Goal: Task Accomplishment & Management: Manage account settings

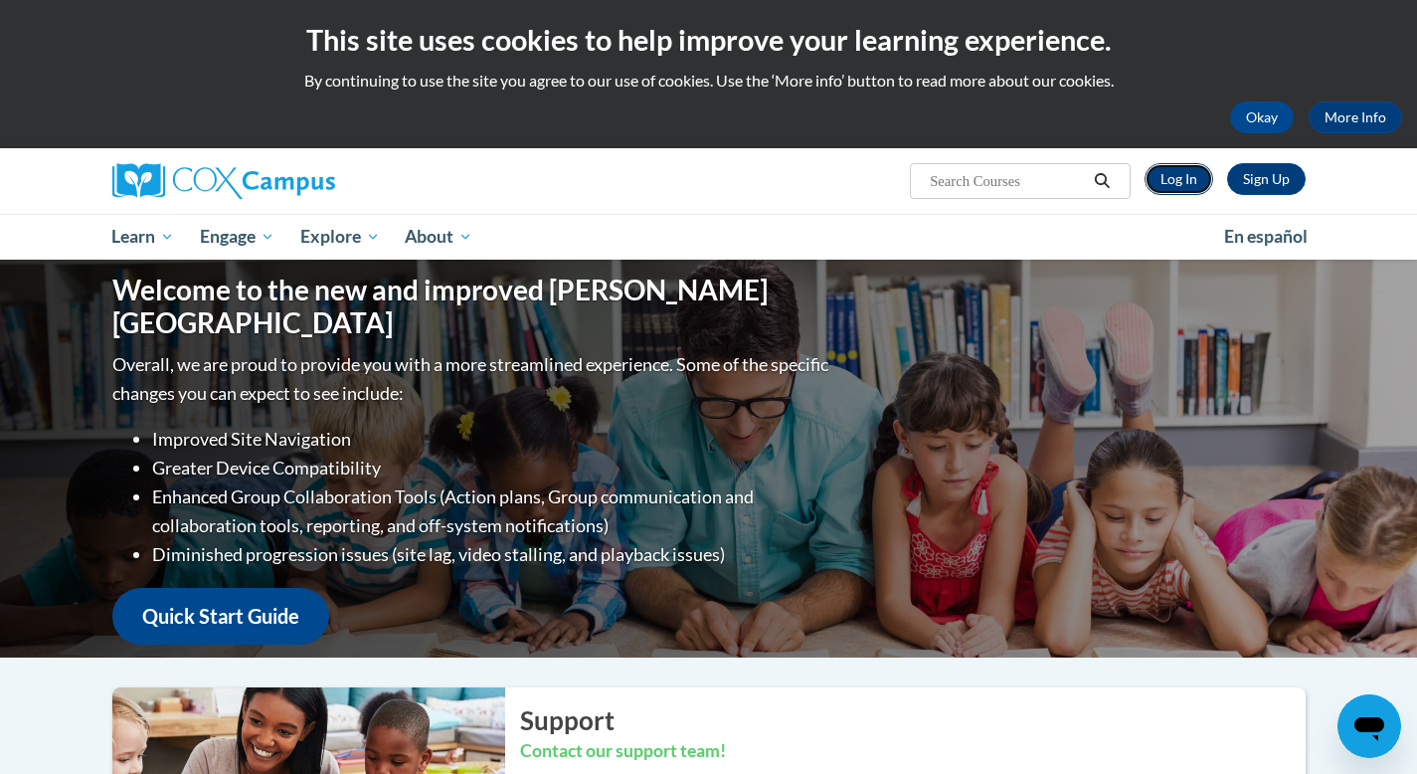
click at [1176, 183] on link "Log In" at bounding box center [1178, 179] width 69 height 32
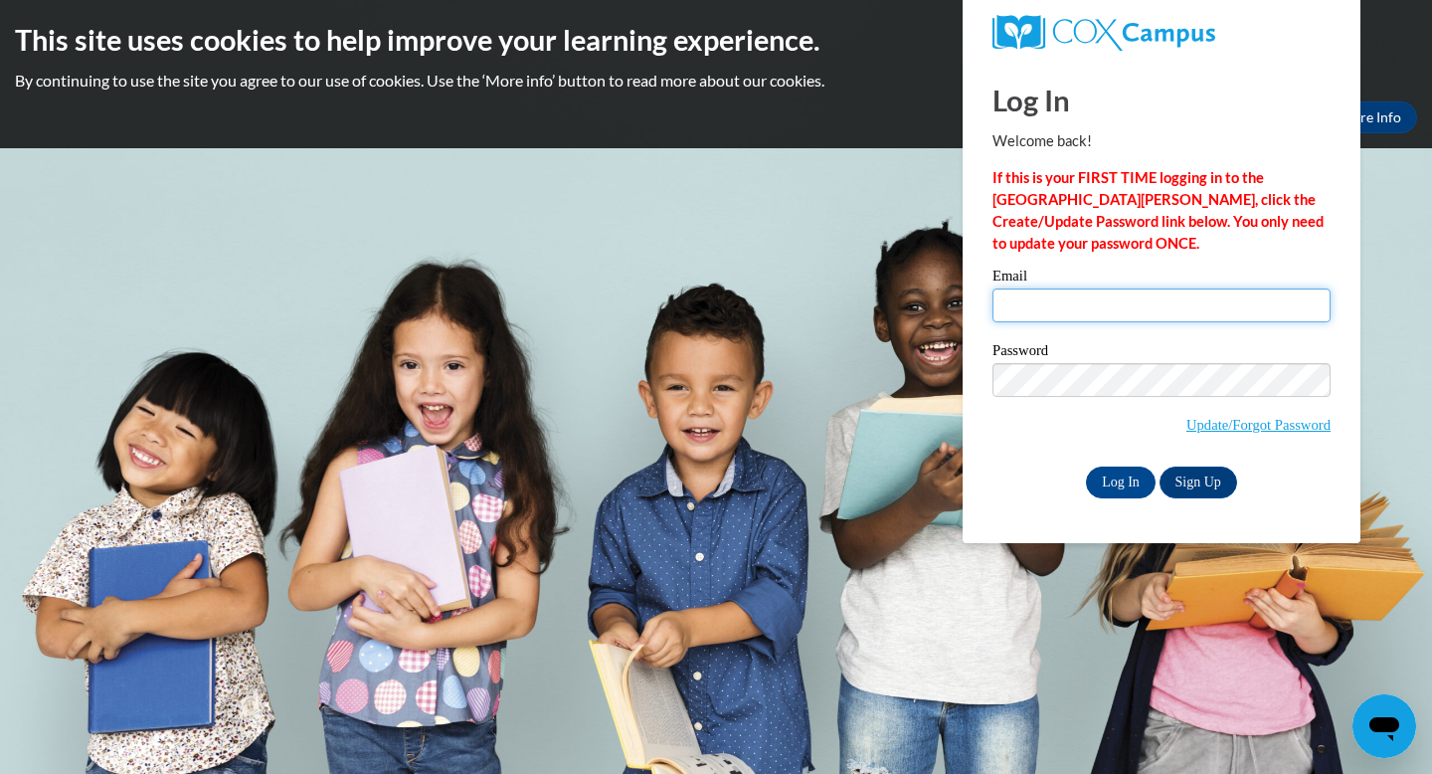
click at [1057, 297] on input "Email" at bounding box center [1161, 305] width 338 height 34
type input "[EMAIL_ADDRESS][DOMAIN_NAME]"
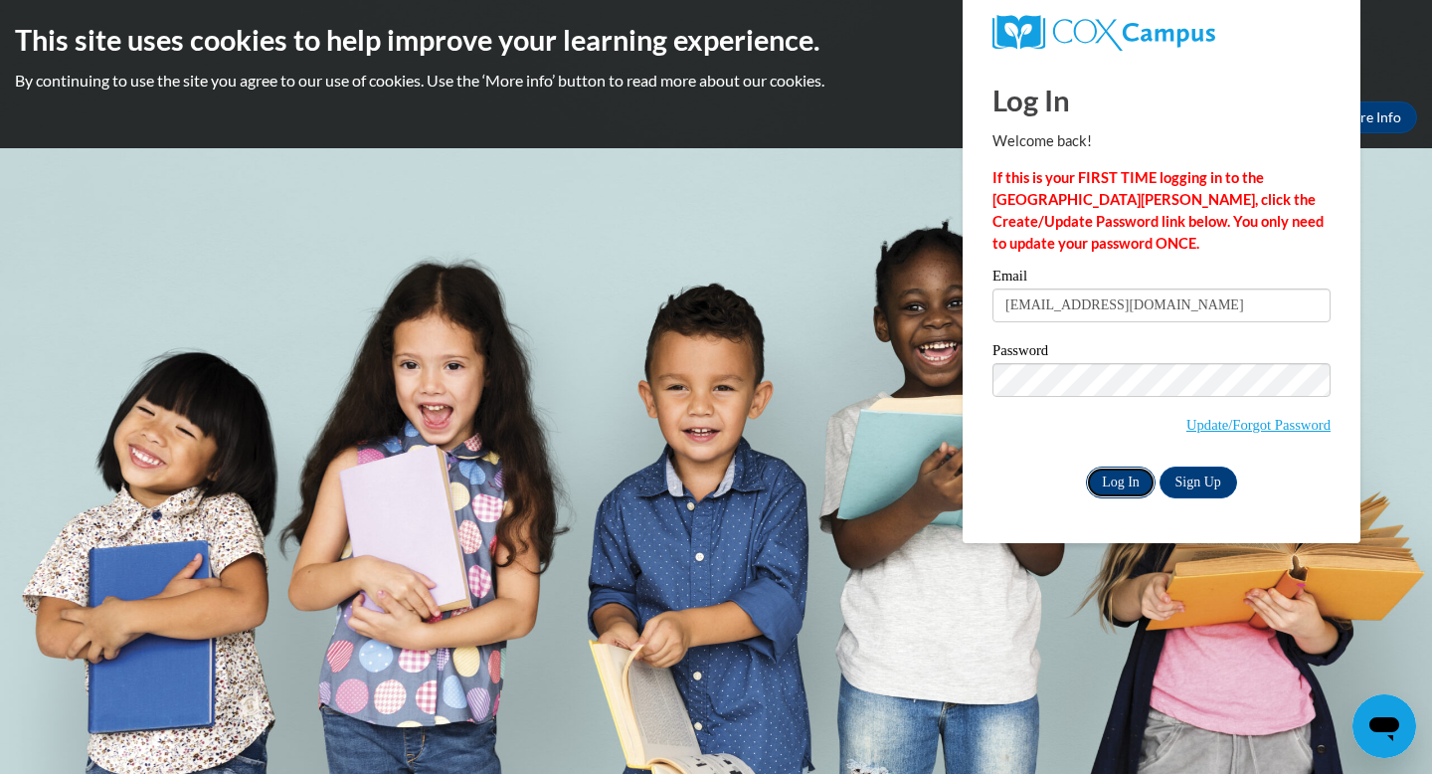
click at [1130, 482] on input "Log In" at bounding box center [1121, 482] width 70 height 32
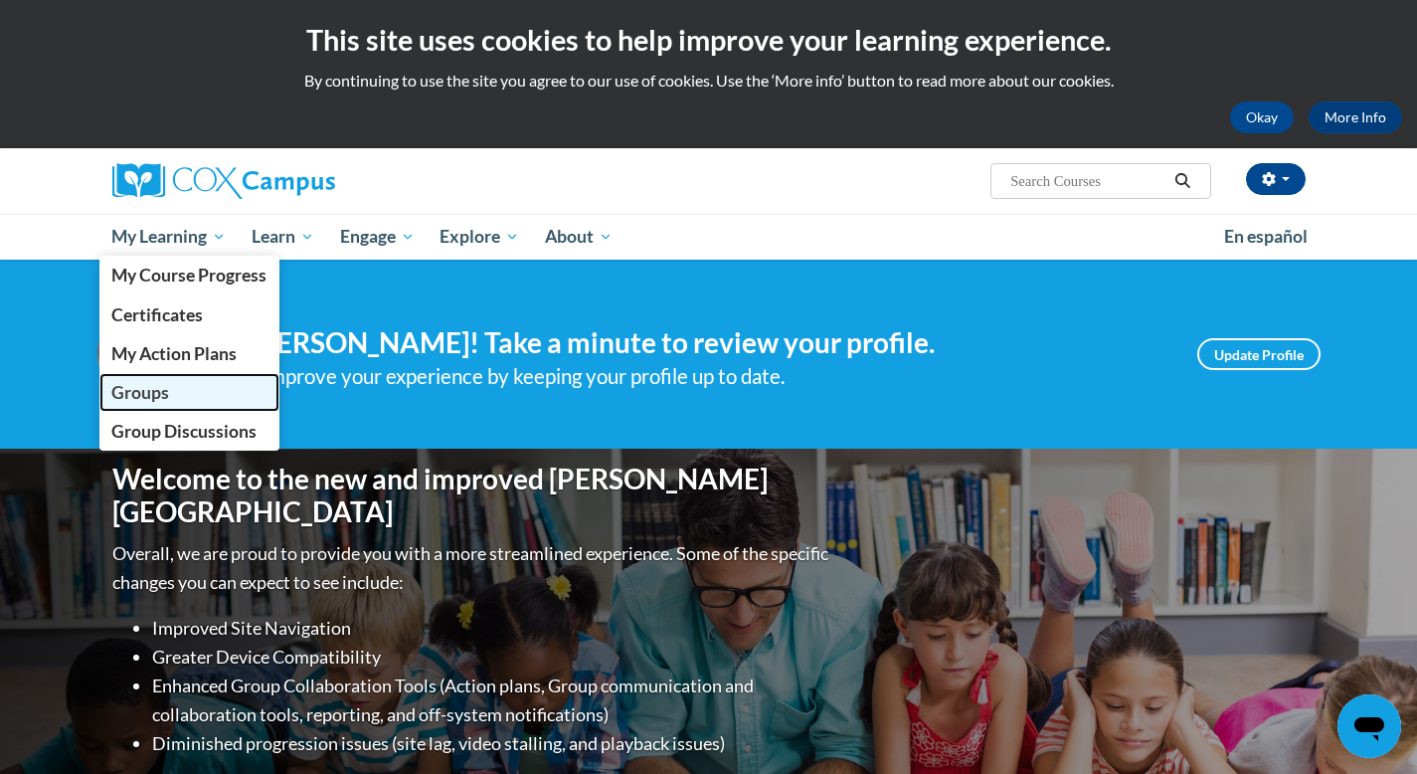
click at [162, 395] on span "Groups" at bounding box center [140, 392] width 58 height 21
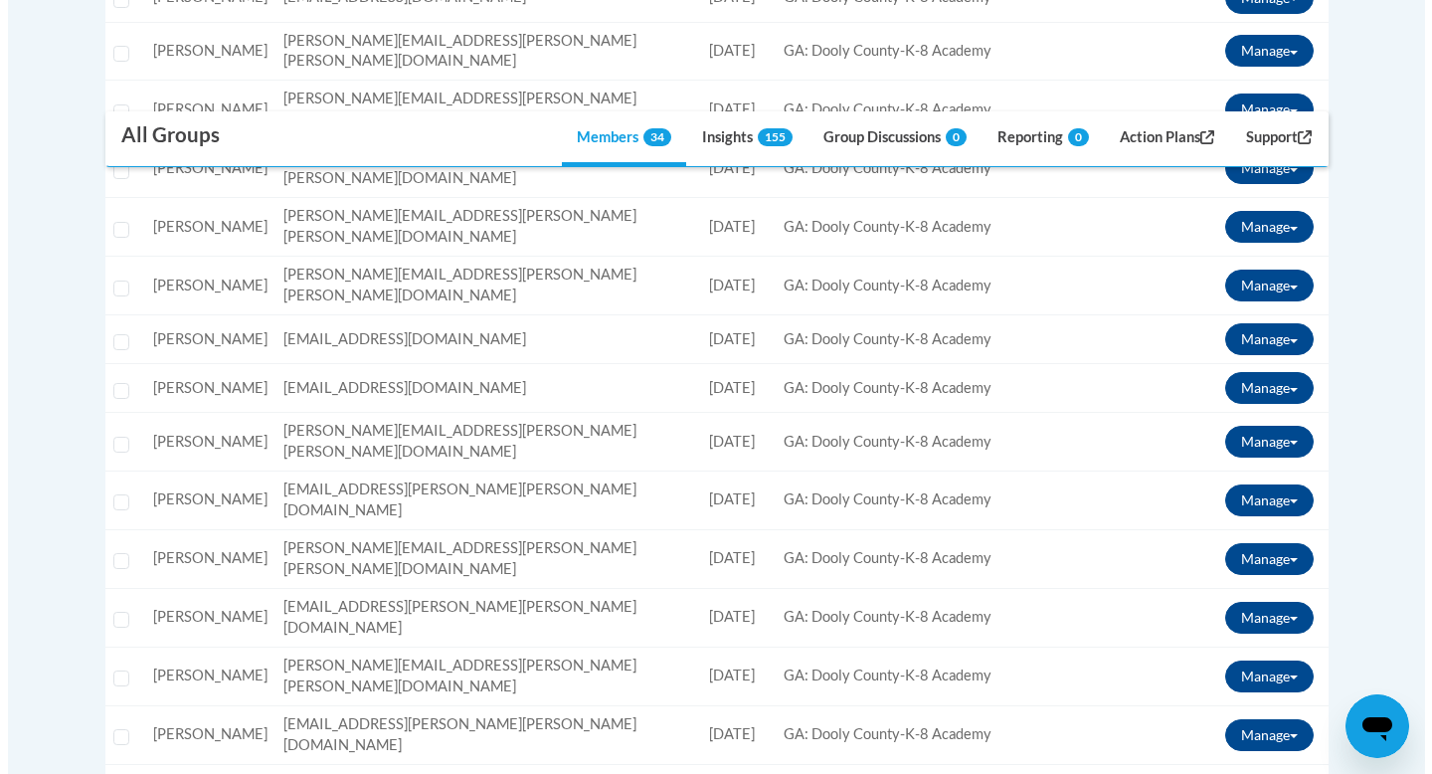
scroll to position [992, 0]
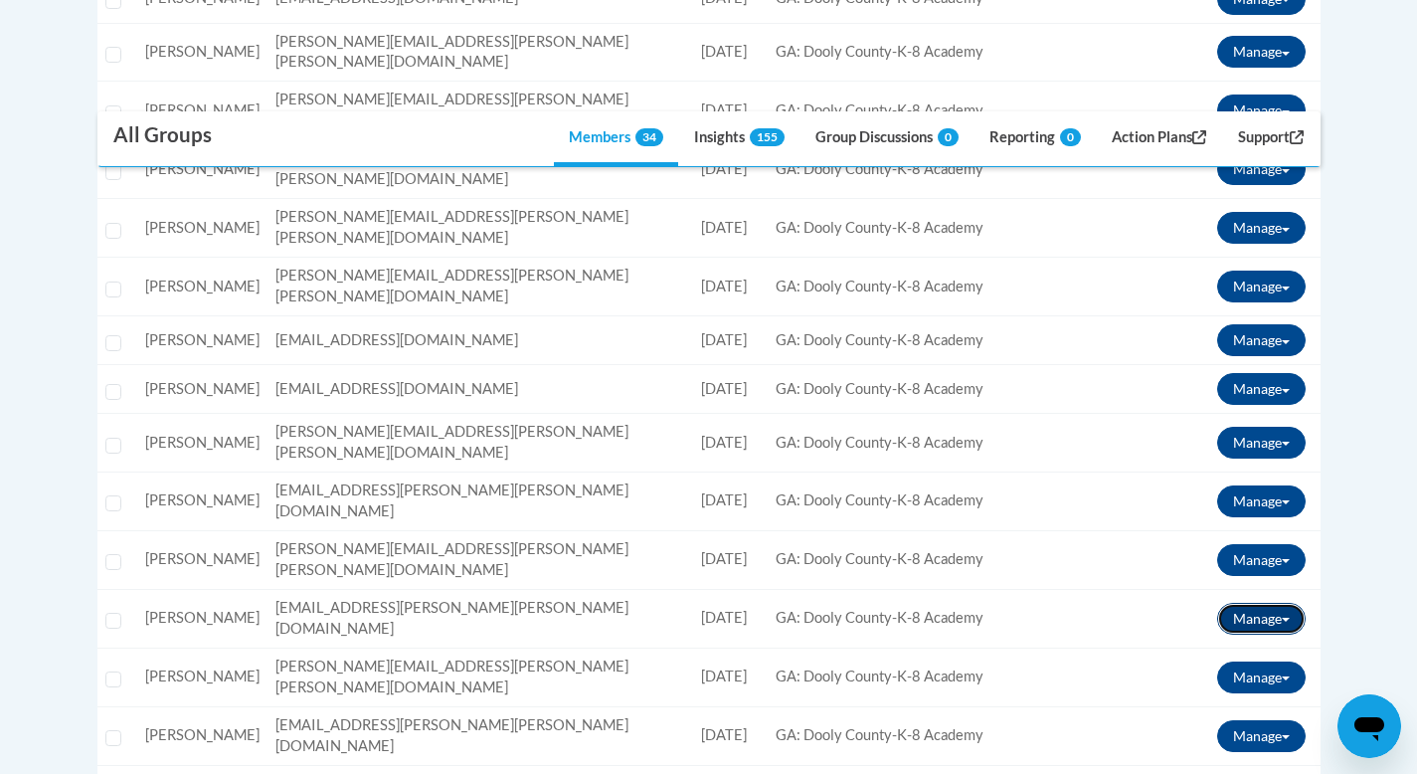
click at [1282, 617] on span at bounding box center [1286, 619] width 8 height 4
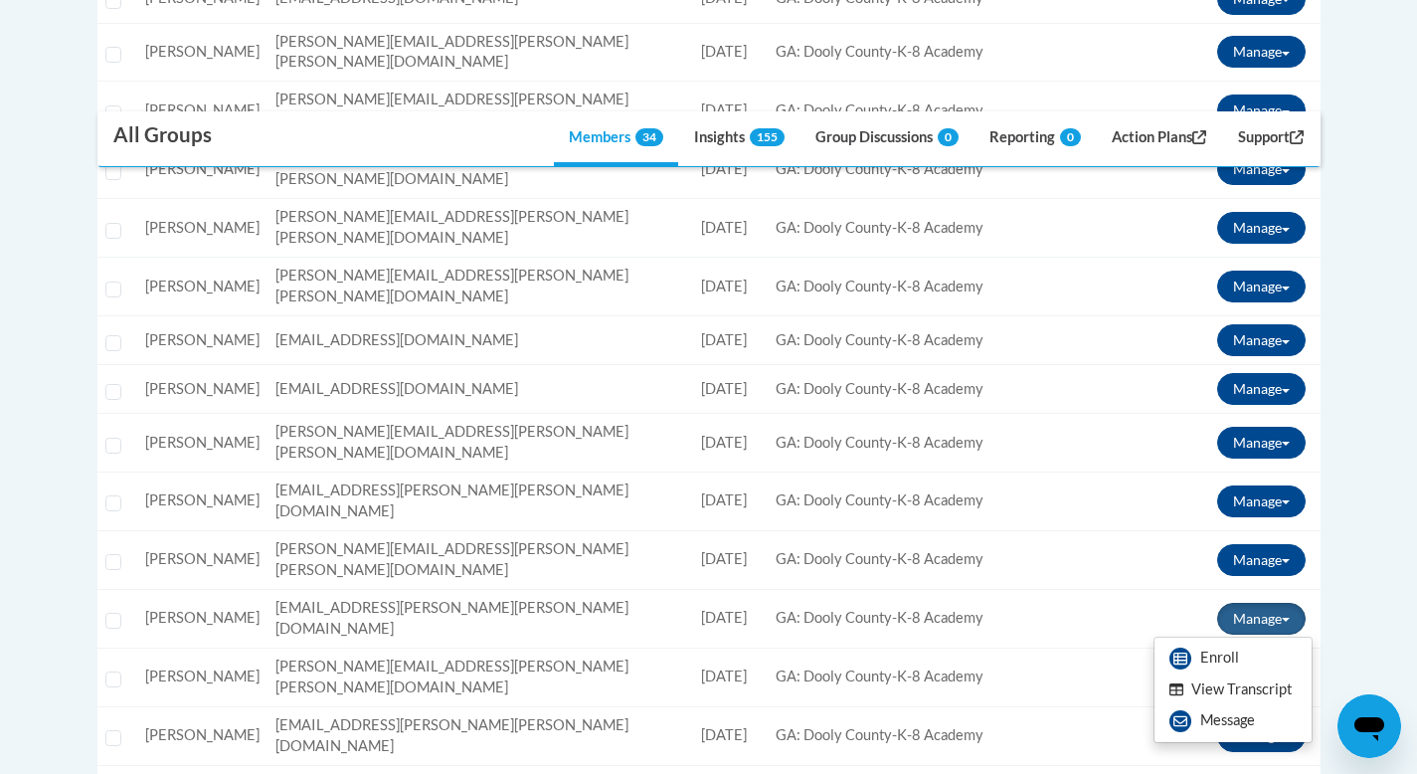
click at [1227, 674] on button "View Transcript" at bounding box center [1230, 689] width 153 height 31
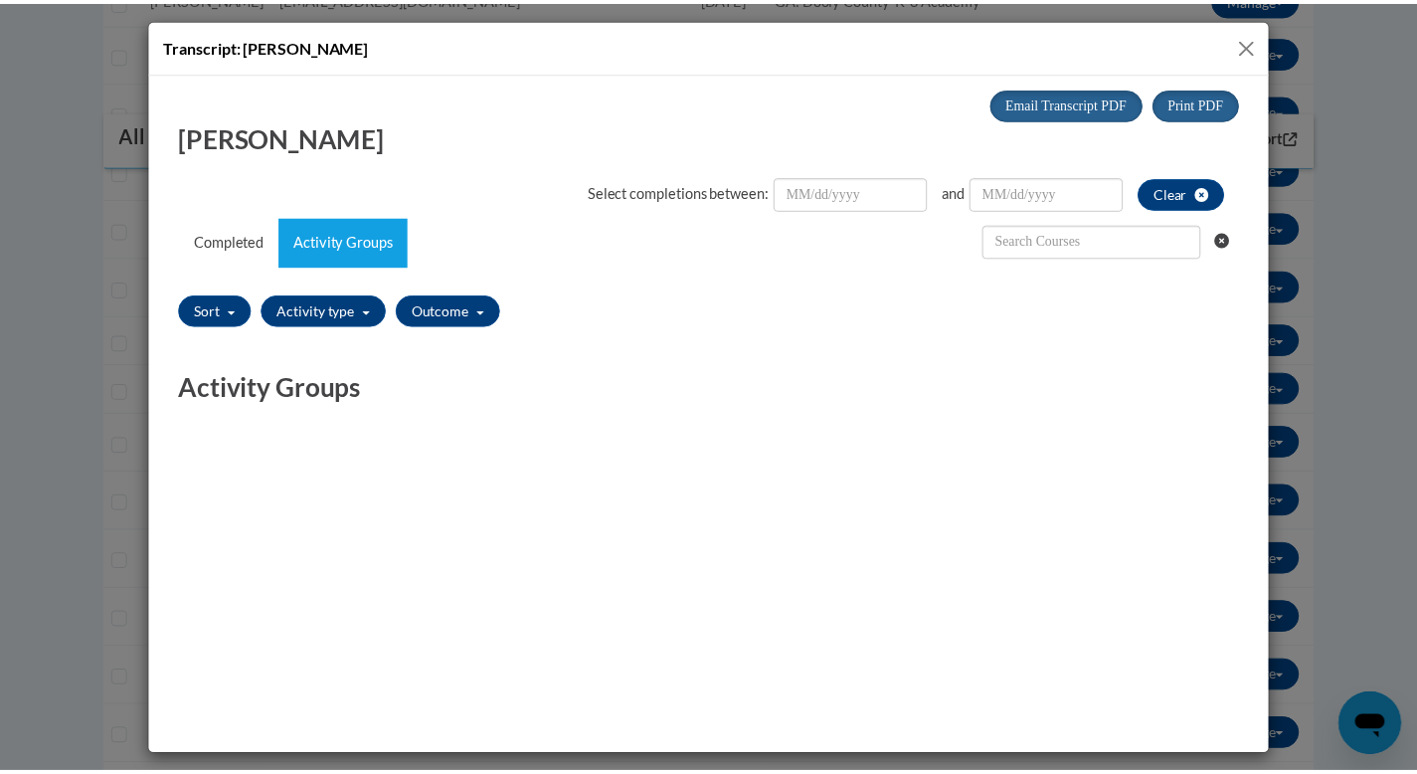
scroll to position [0, 0]
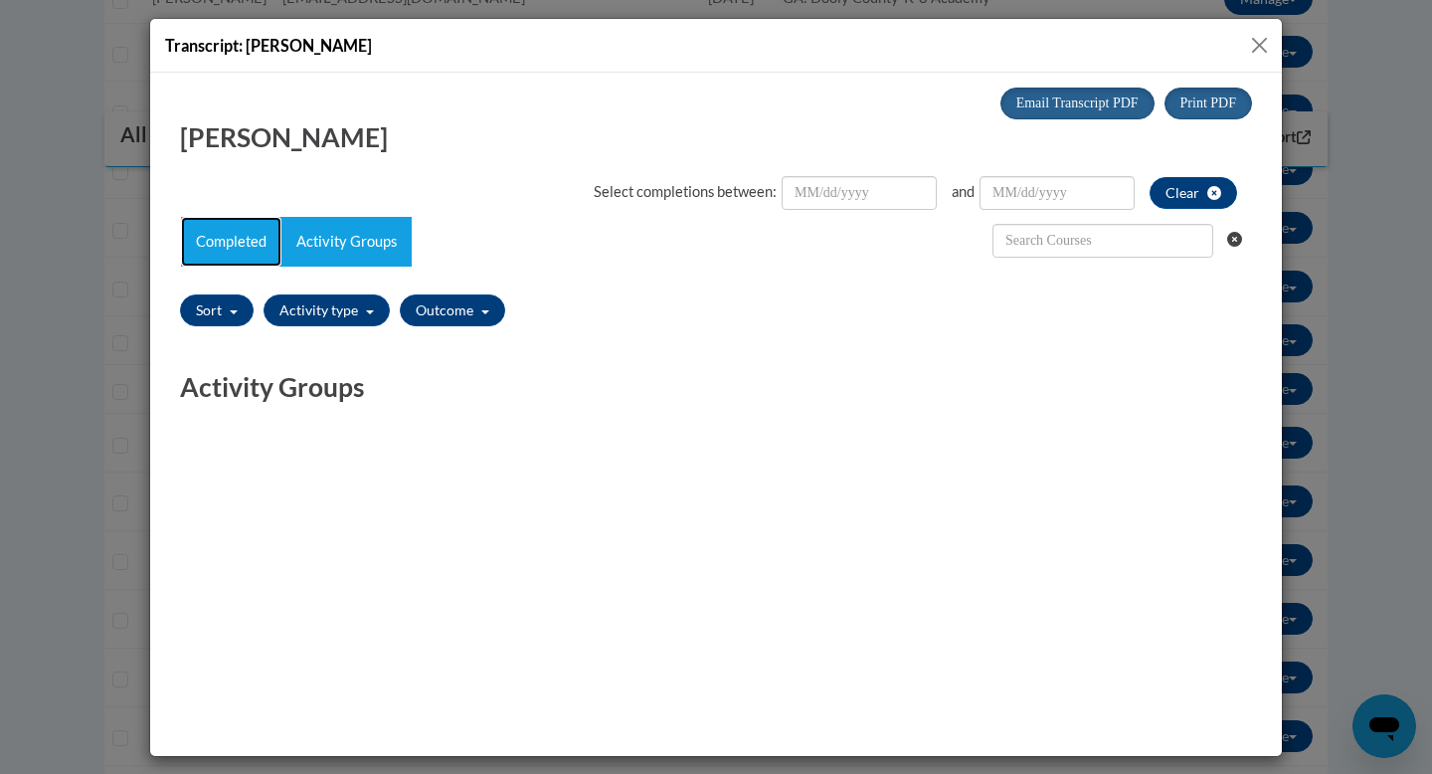
click at [256, 247] on link "Completed" at bounding box center [231, 241] width 100 height 50
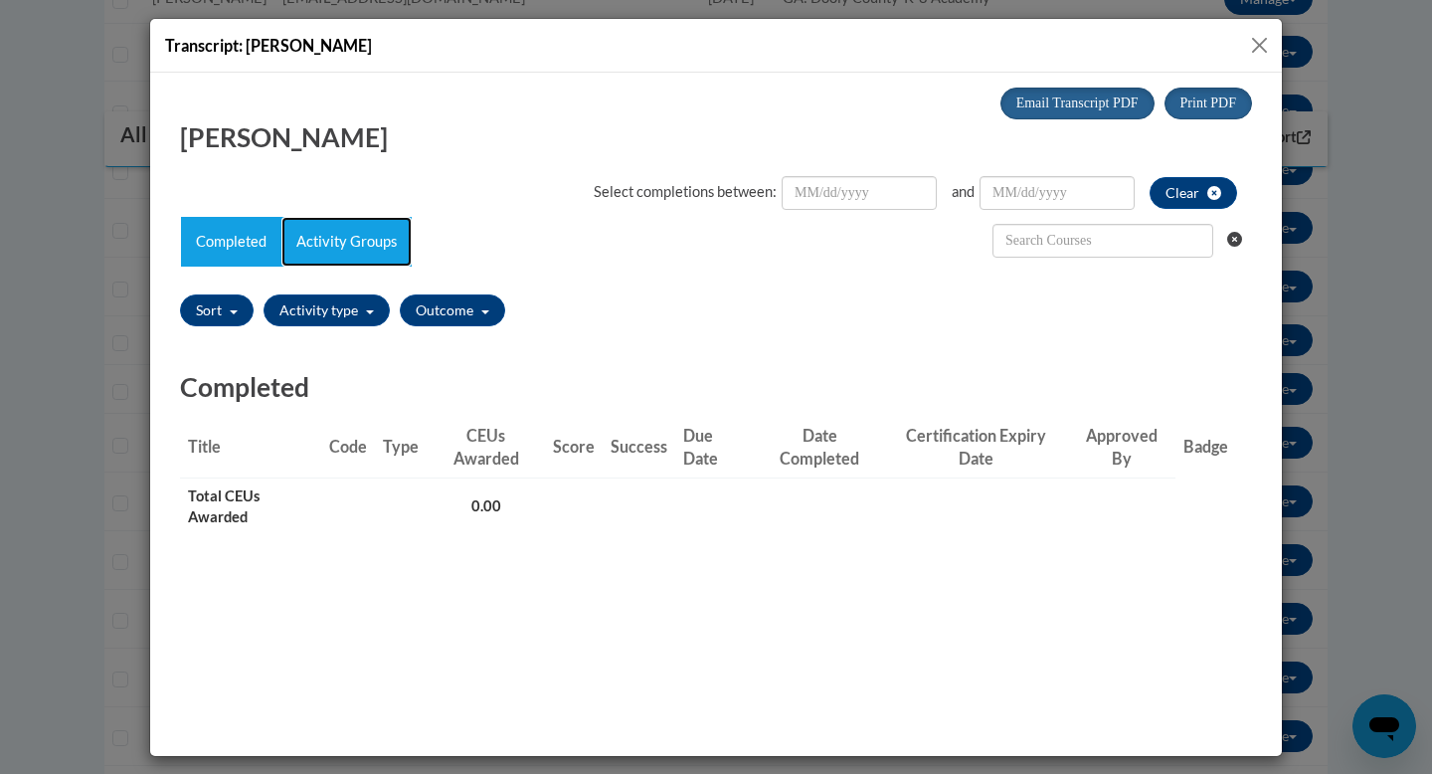
click at [342, 249] on link "Activity Groups" at bounding box center [346, 241] width 130 height 50
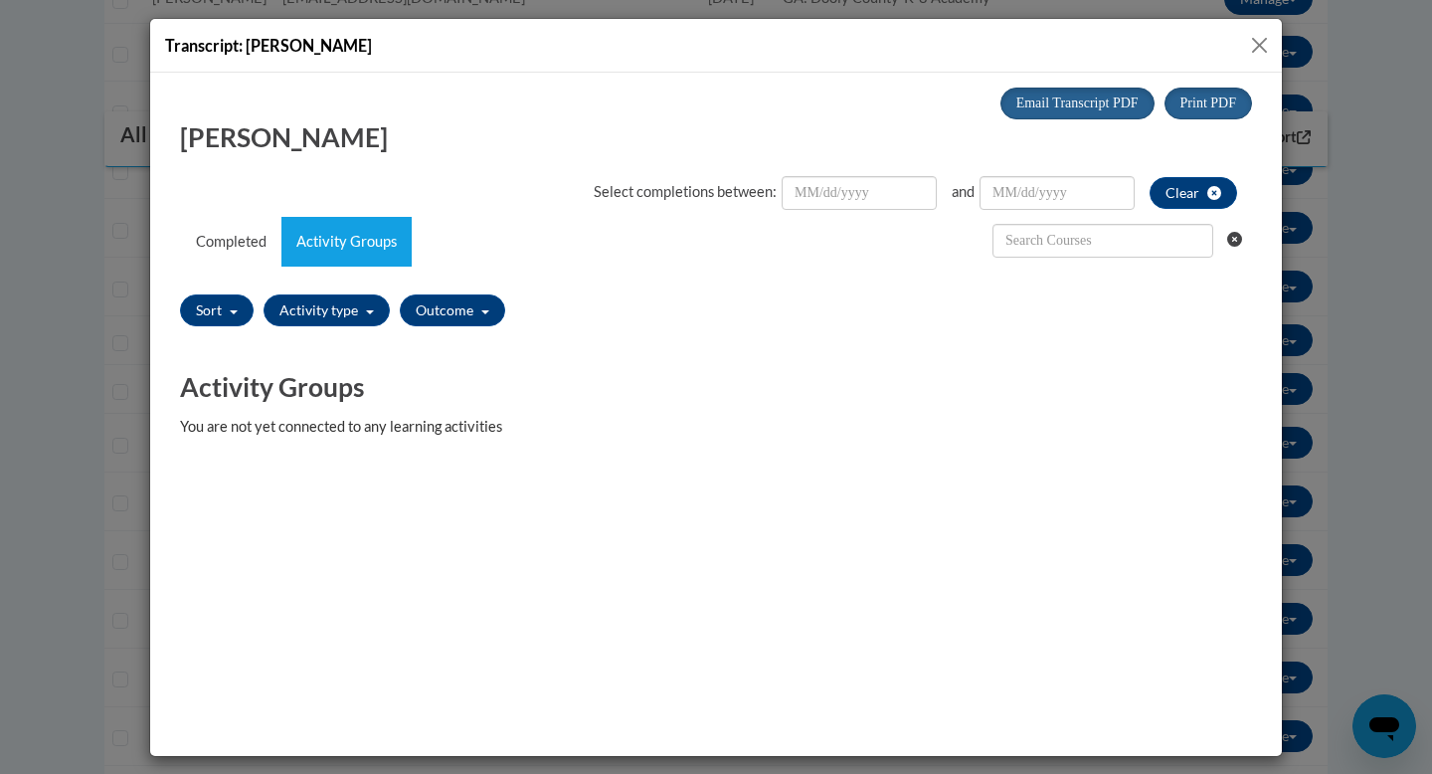
click at [1256, 54] on button "Close" at bounding box center [1259, 45] width 25 height 25
